Goal: Navigation & Orientation: Find specific page/section

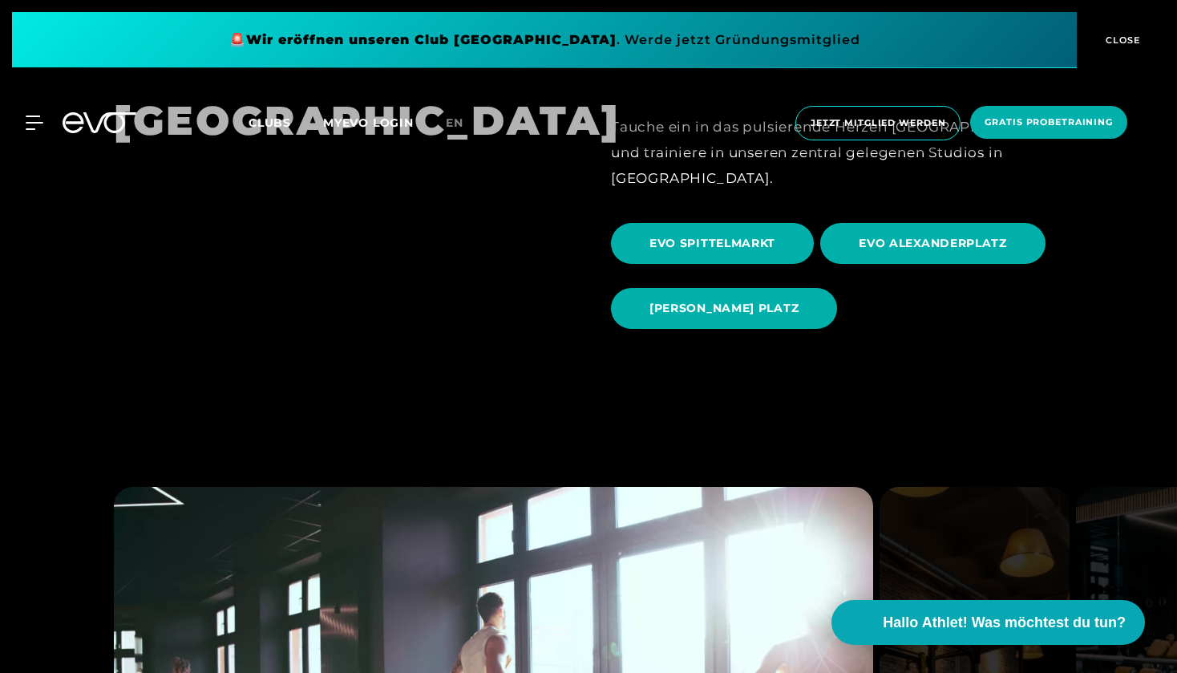
scroll to position [1667, 0]
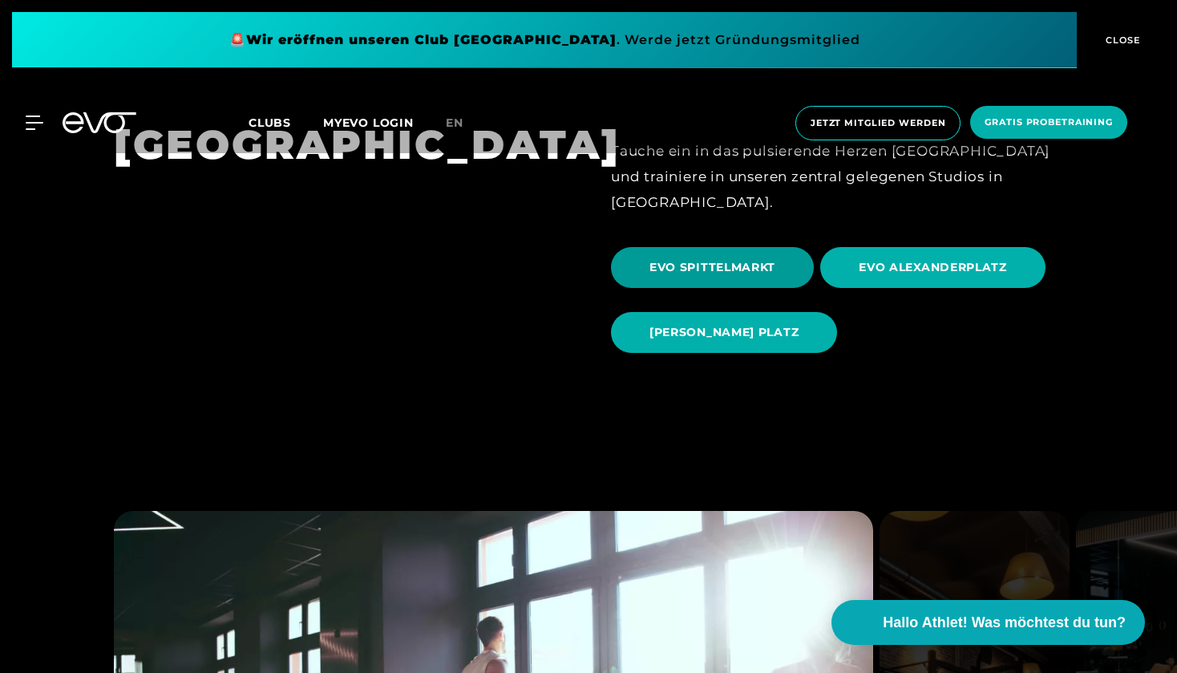
click at [739, 259] on span "EVO SPITTELMARKT" at bounding box center [713, 267] width 126 height 17
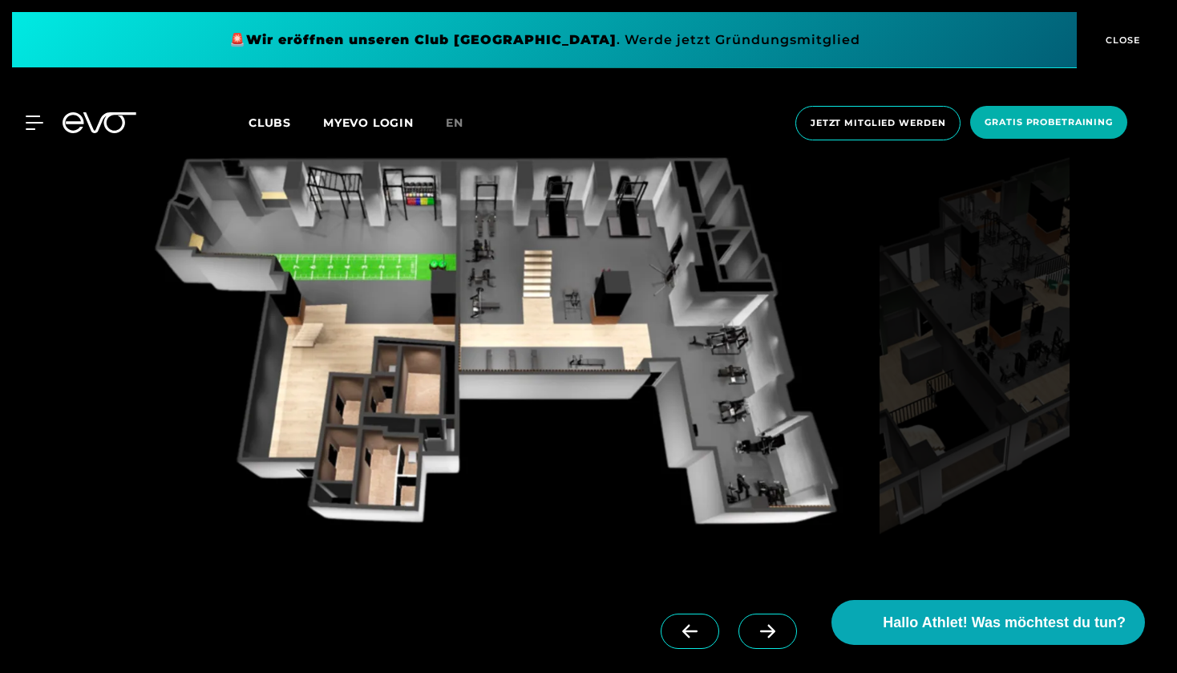
scroll to position [1475, 0]
click at [768, 638] on icon at bounding box center [768, 632] width 28 height 14
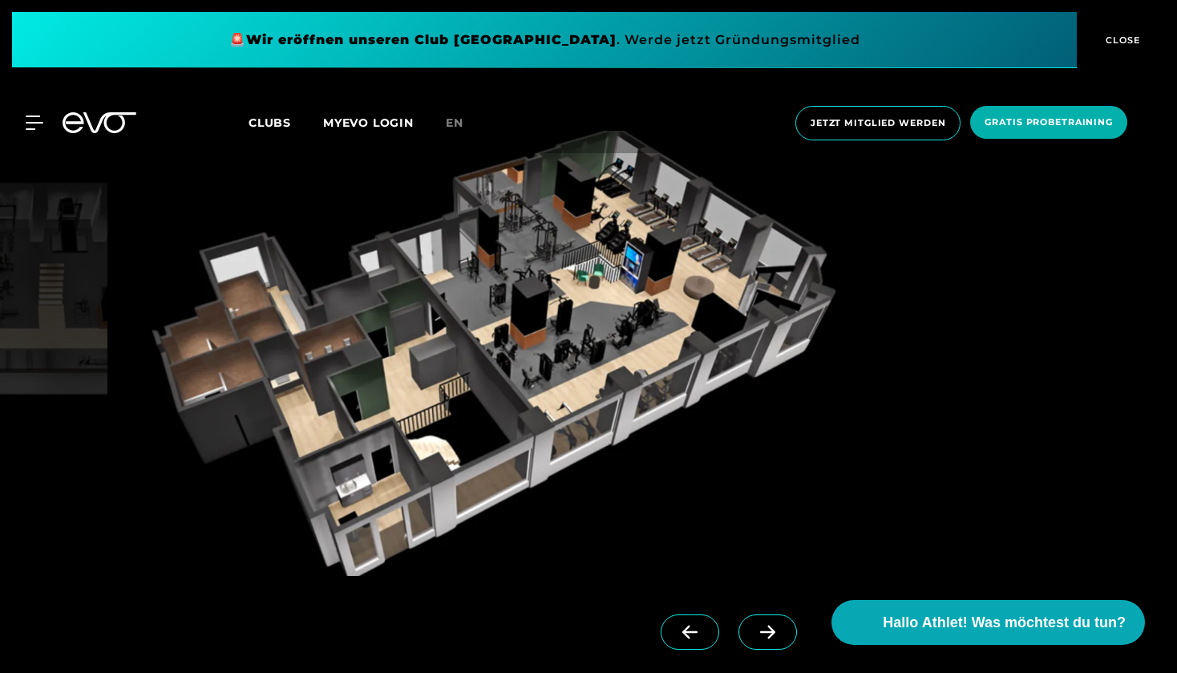
click at [689, 651] on link at bounding box center [693, 646] width 65 height 64
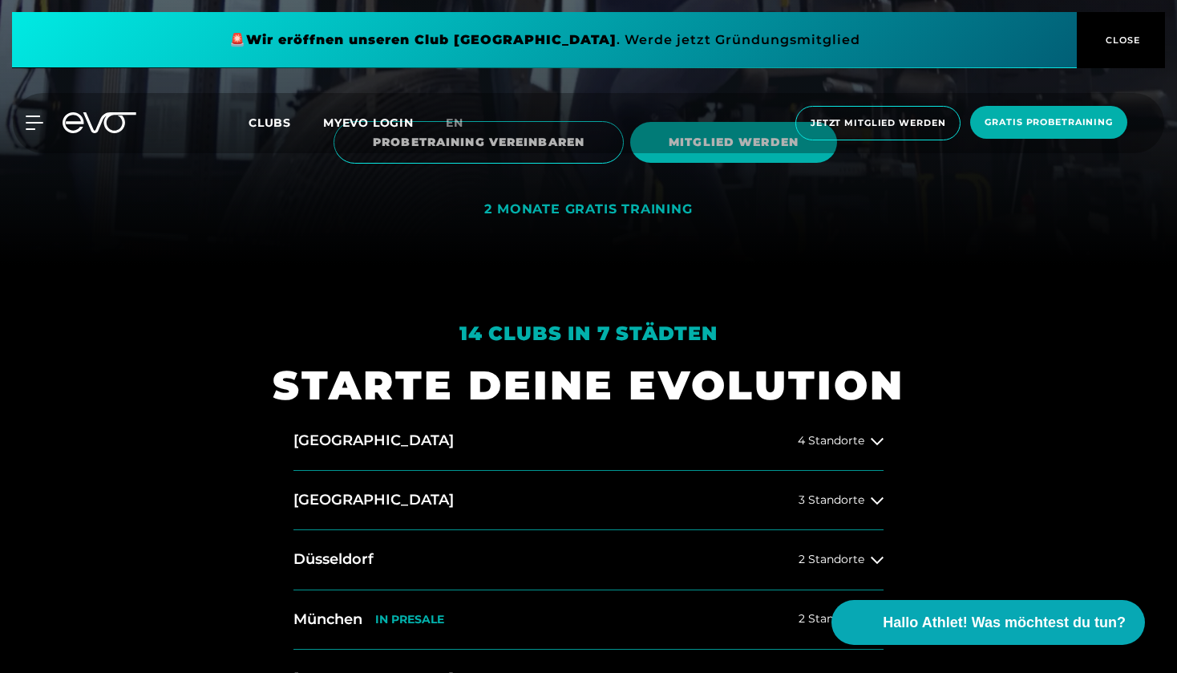
scroll to position [403, 0]
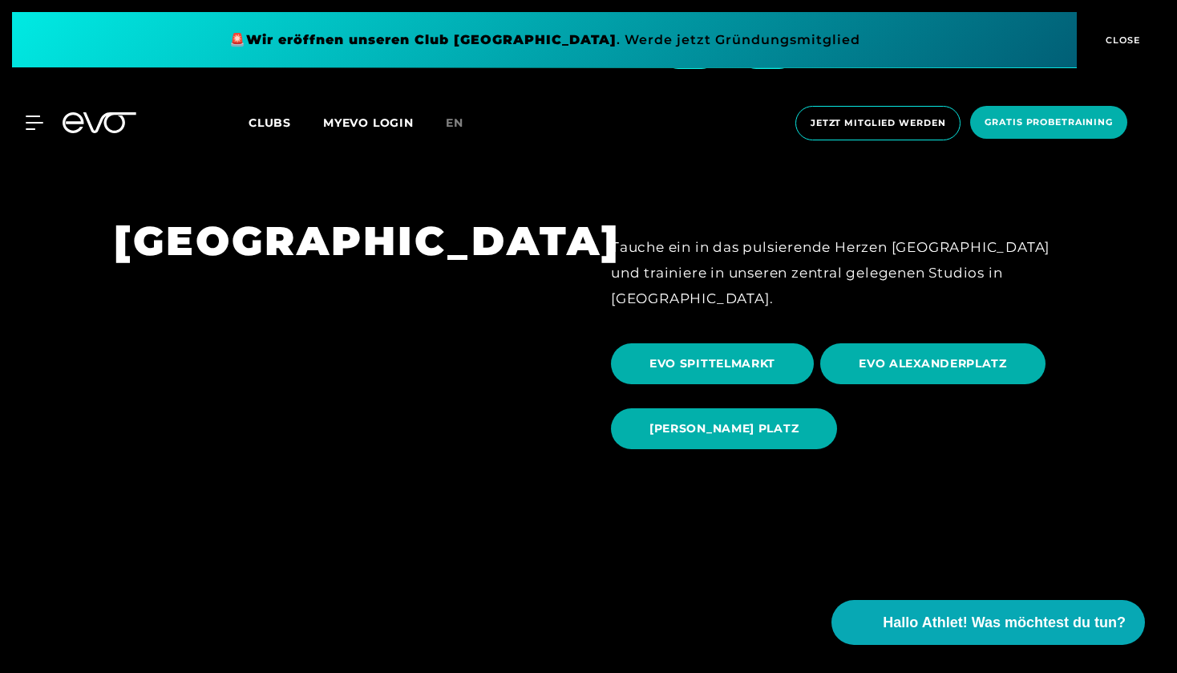
scroll to position [1588, 0]
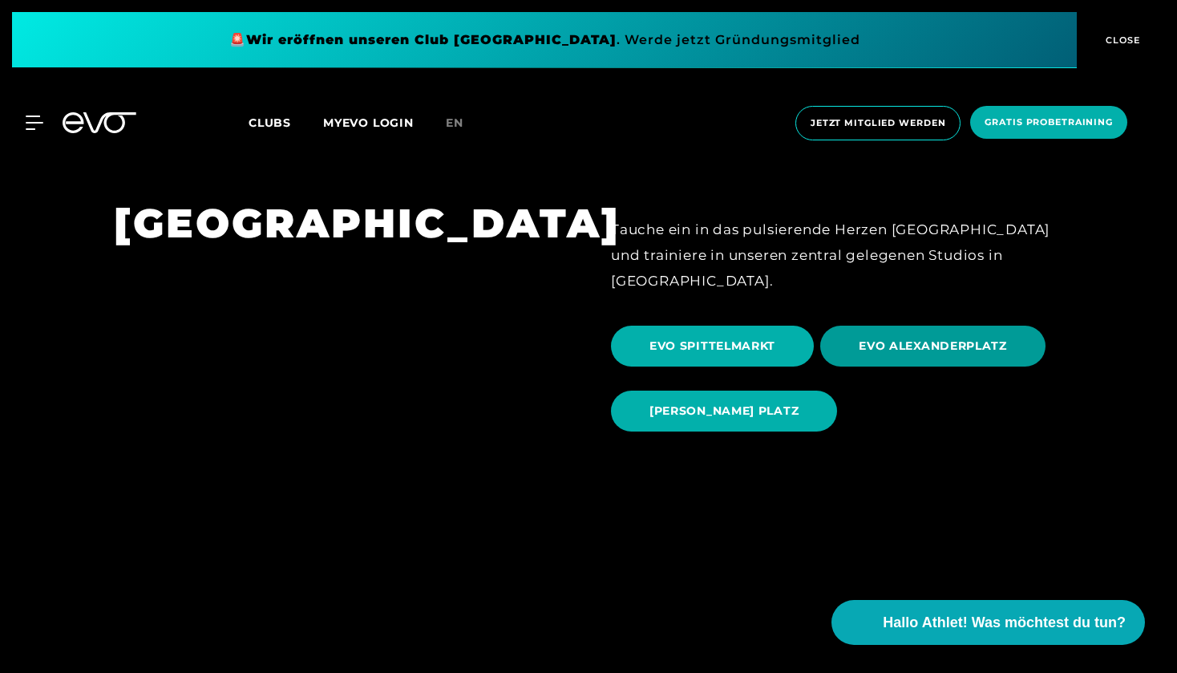
click at [849, 326] on span "EVO ALEXANDERPLATZ" at bounding box center [932, 346] width 225 height 41
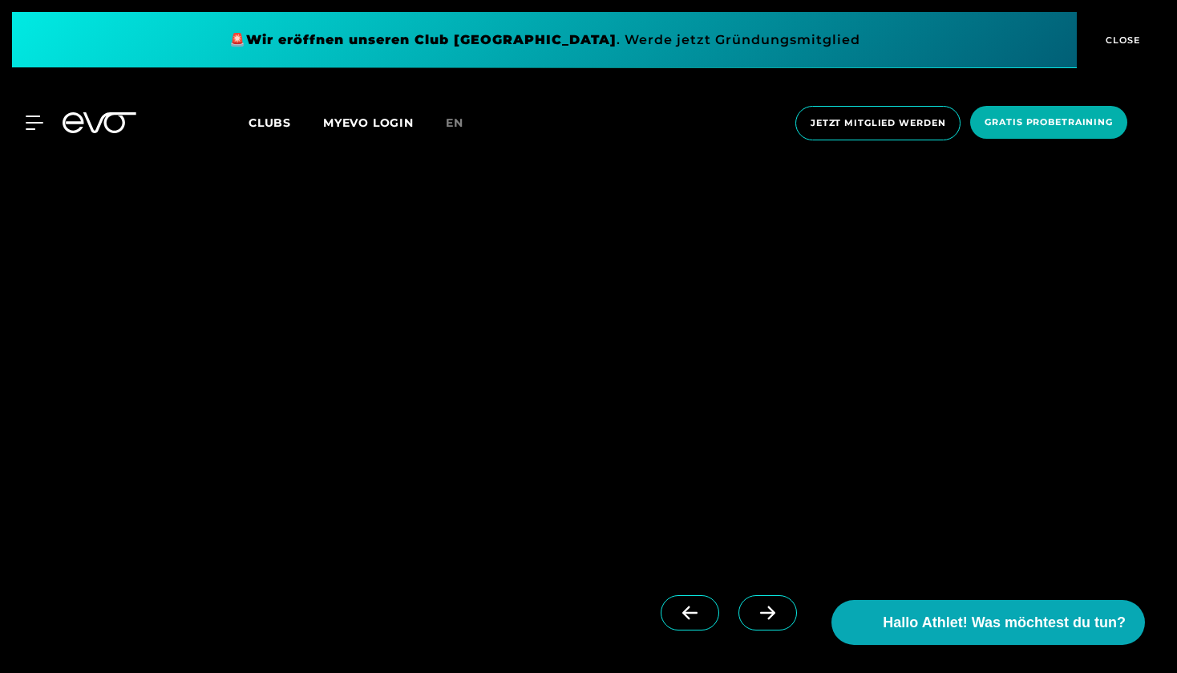
scroll to position [1499, 0]
click at [1095, 47] on button "CLOSE" at bounding box center [1121, 40] width 88 height 56
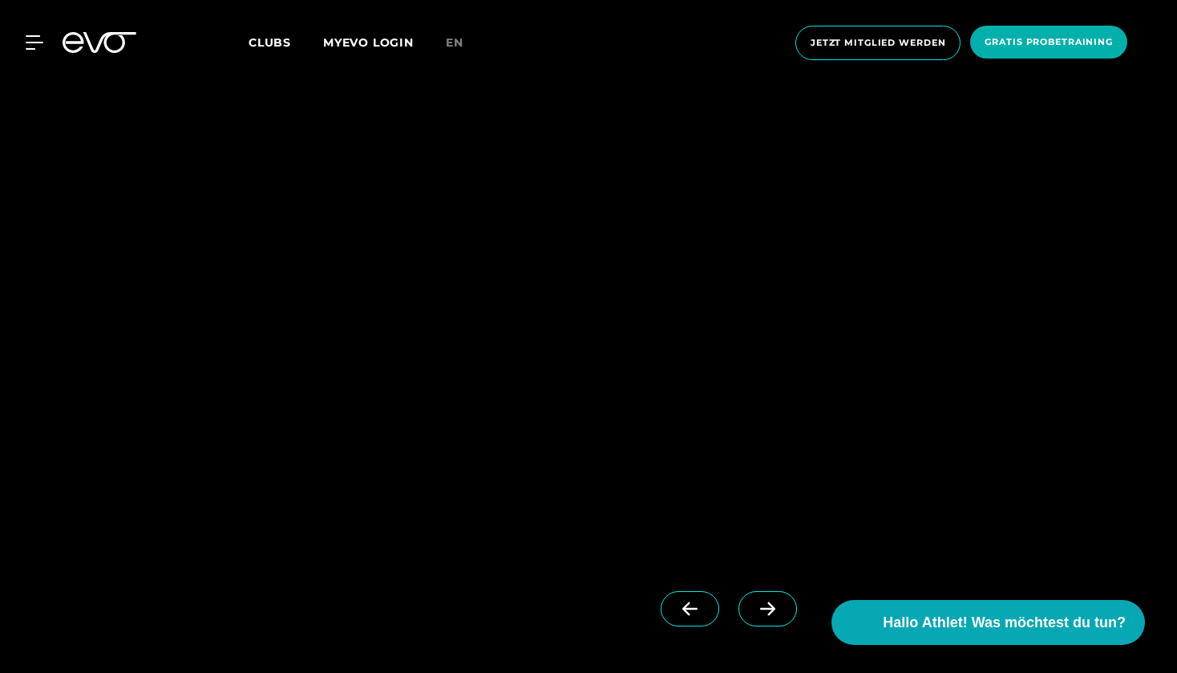
click at [756, 609] on icon at bounding box center [768, 608] width 28 height 14
click at [689, 608] on icon at bounding box center [689, 609] width 15 height 14
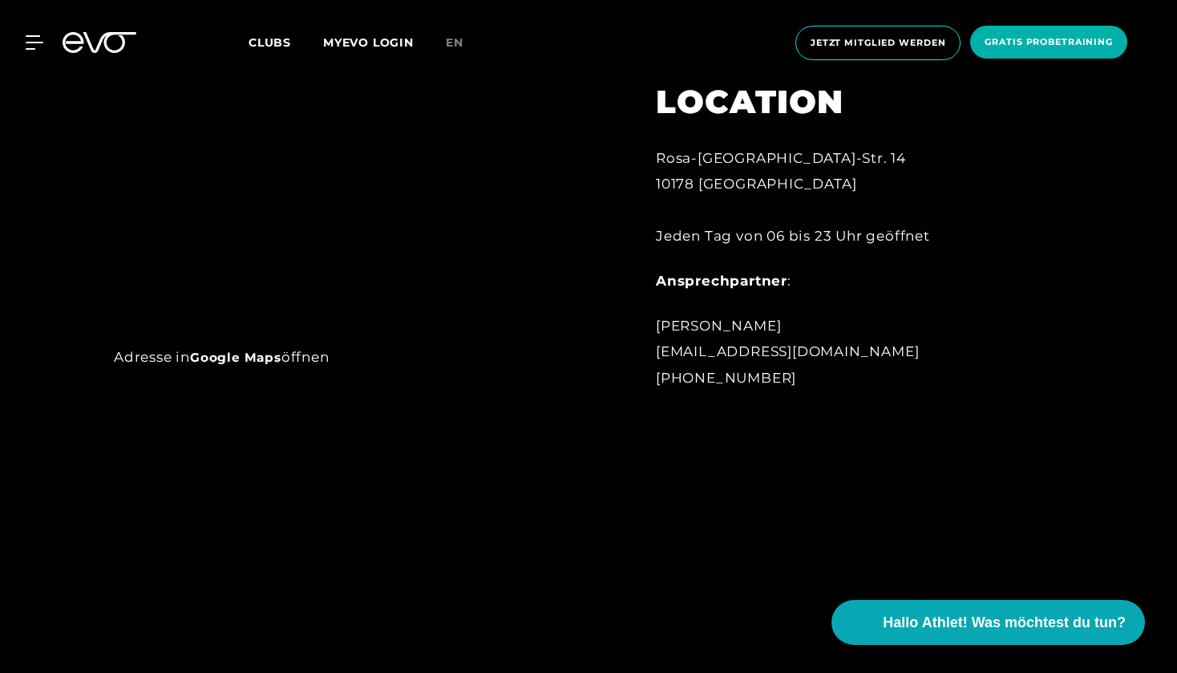
scroll to position [981, 0]
